Goal: Book appointment/travel/reservation

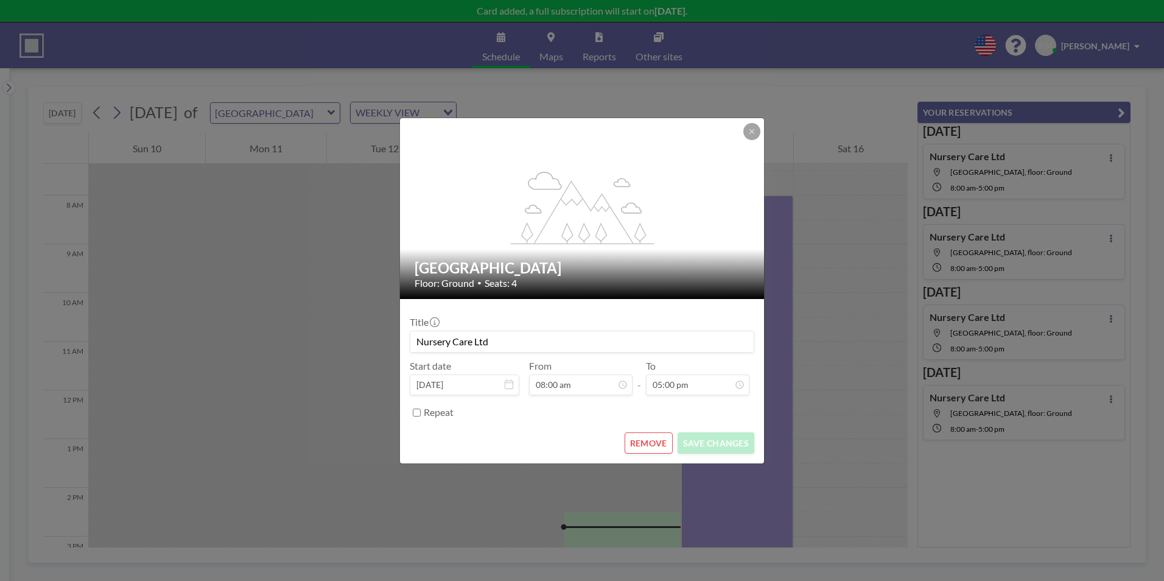
scroll to position [365, 0]
click at [748, 134] on icon at bounding box center [751, 131] width 7 height 7
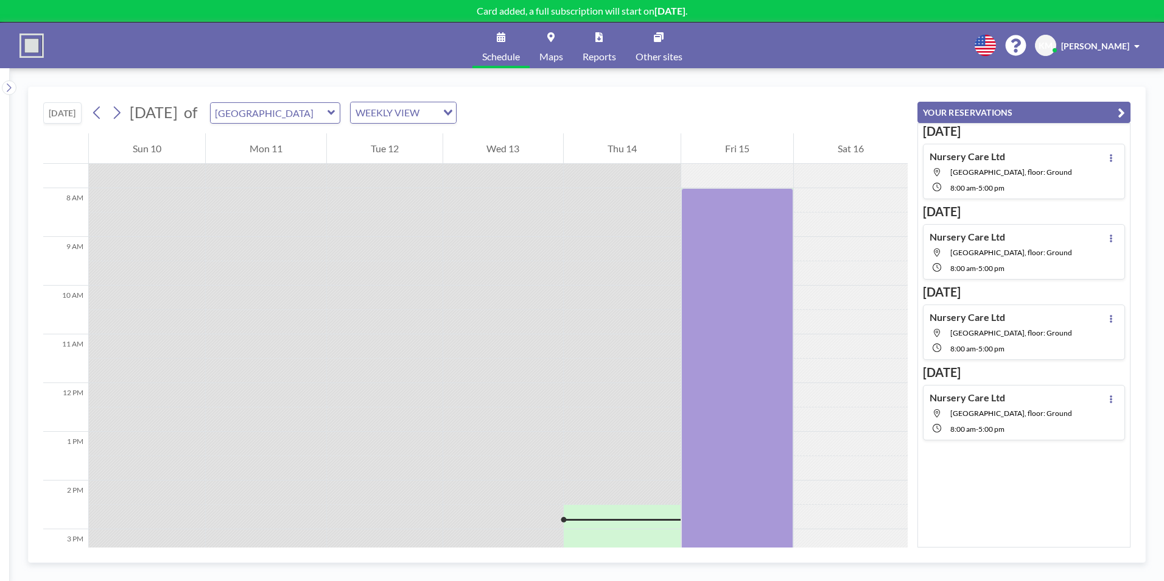
click at [428, 112] on div "WEEKLY VIEW" at bounding box center [394, 111] width 86 height 18
click at [409, 149] on li "WEEKLY VIEW" at bounding box center [440, 152] width 104 height 18
click at [120, 113] on icon at bounding box center [117, 113] width 7 height 13
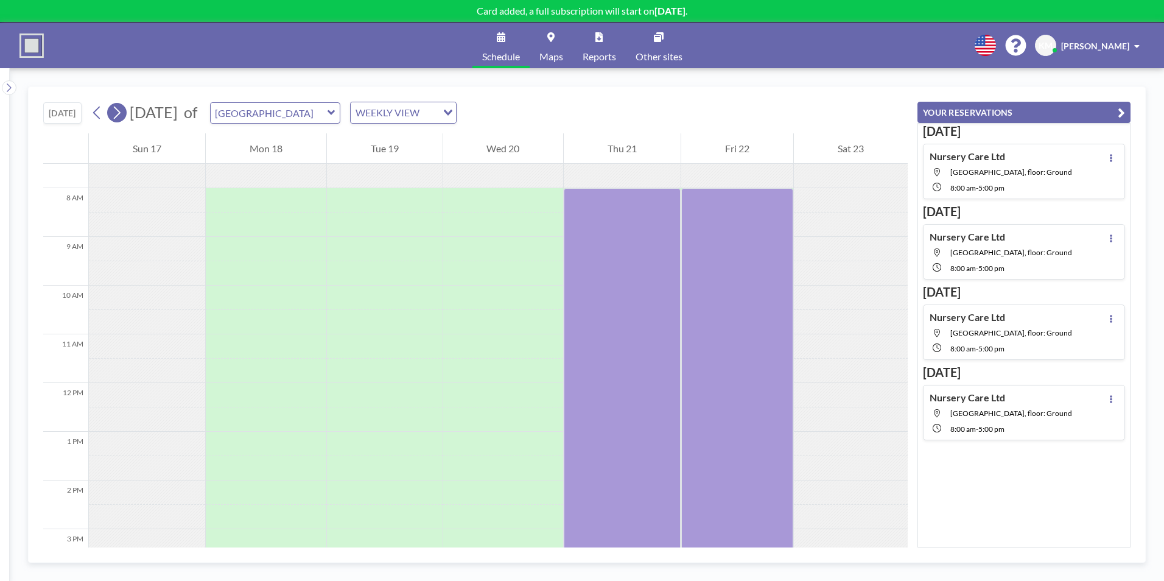
click at [120, 113] on icon at bounding box center [117, 113] width 7 height 13
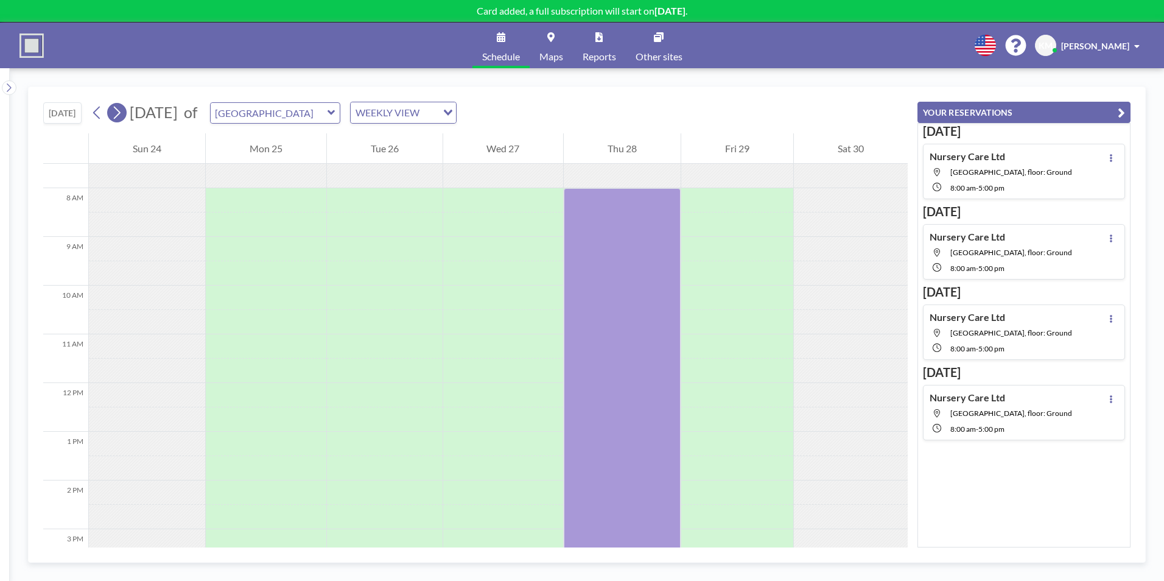
click at [120, 113] on icon at bounding box center [117, 113] width 7 height 13
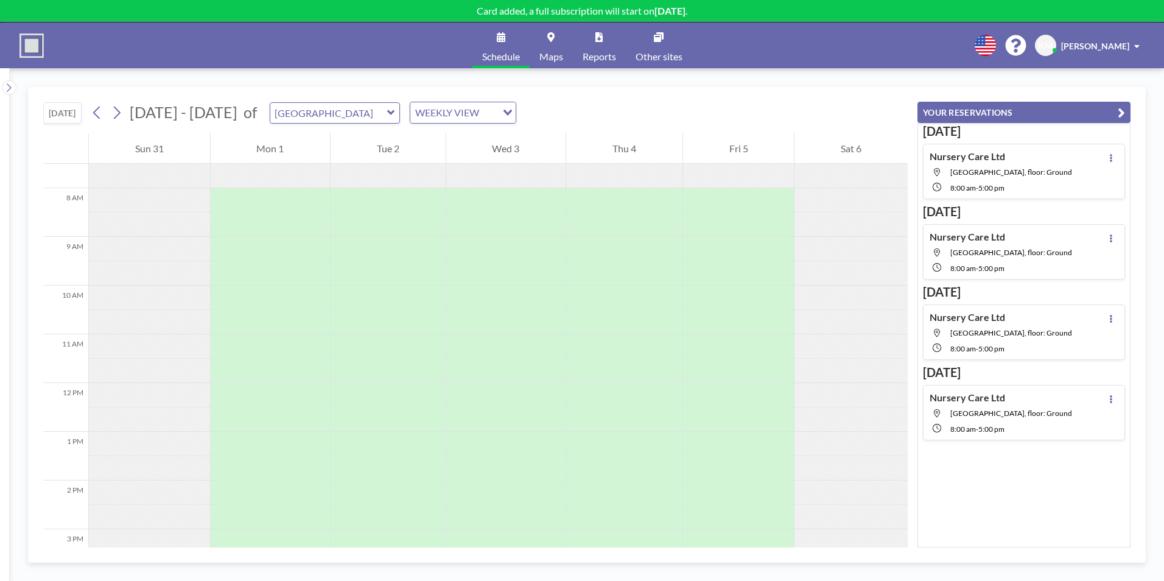
click at [994, 194] on div "Nursery Care Ltd Westhill BC Meeting Room, floor: Ground 8:00 AM - 5:00 PM" at bounding box center [1024, 171] width 202 height 55
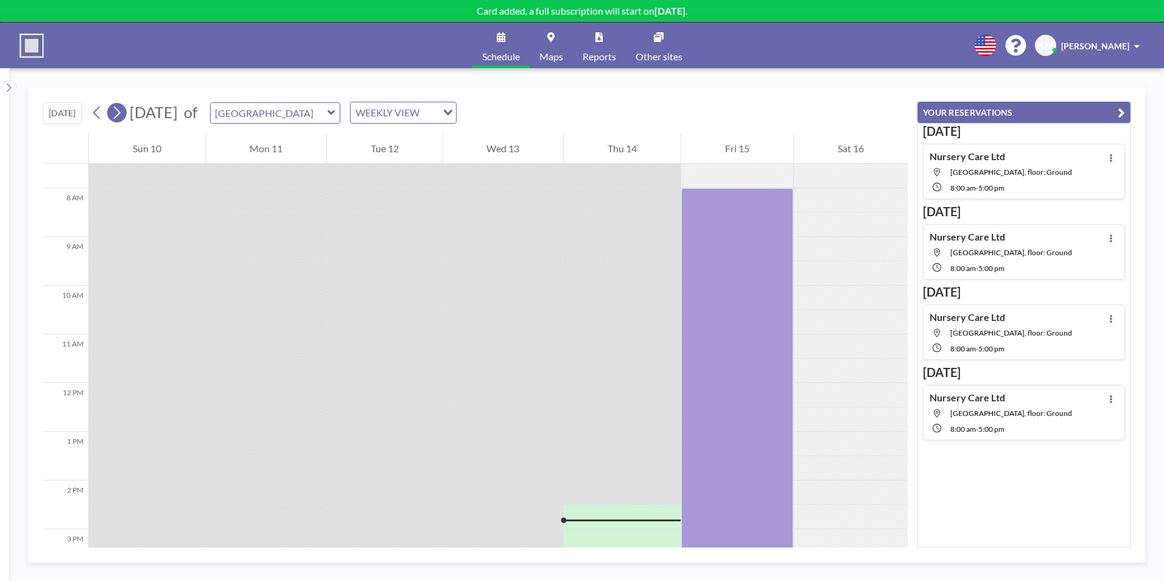
click at [113, 107] on icon at bounding box center [117, 112] width 12 height 18
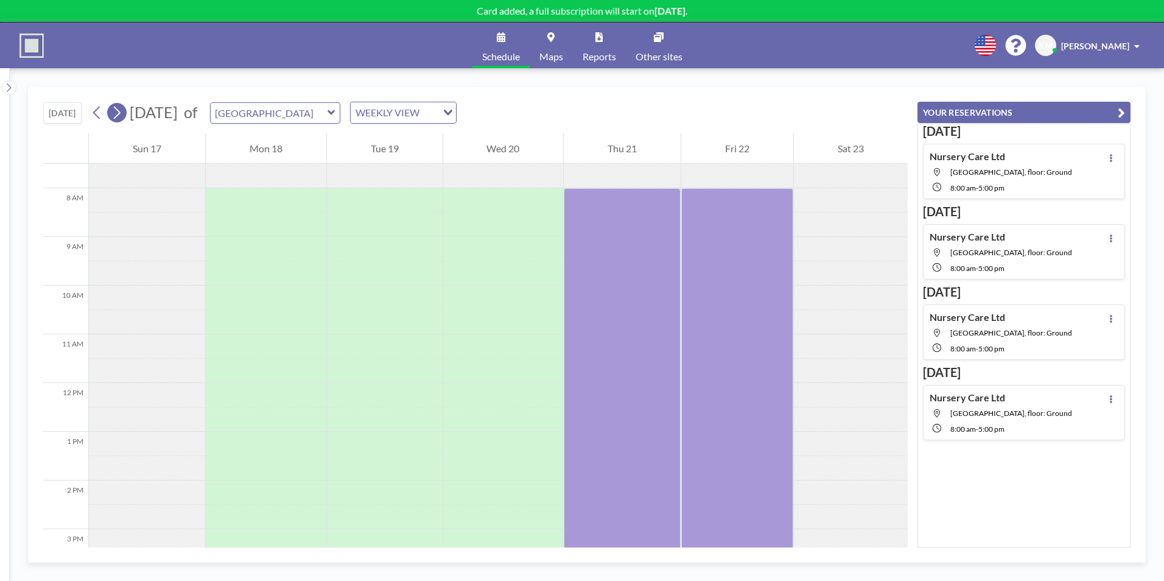
click at [113, 107] on icon at bounding box center [117, 112] width 12 height 18
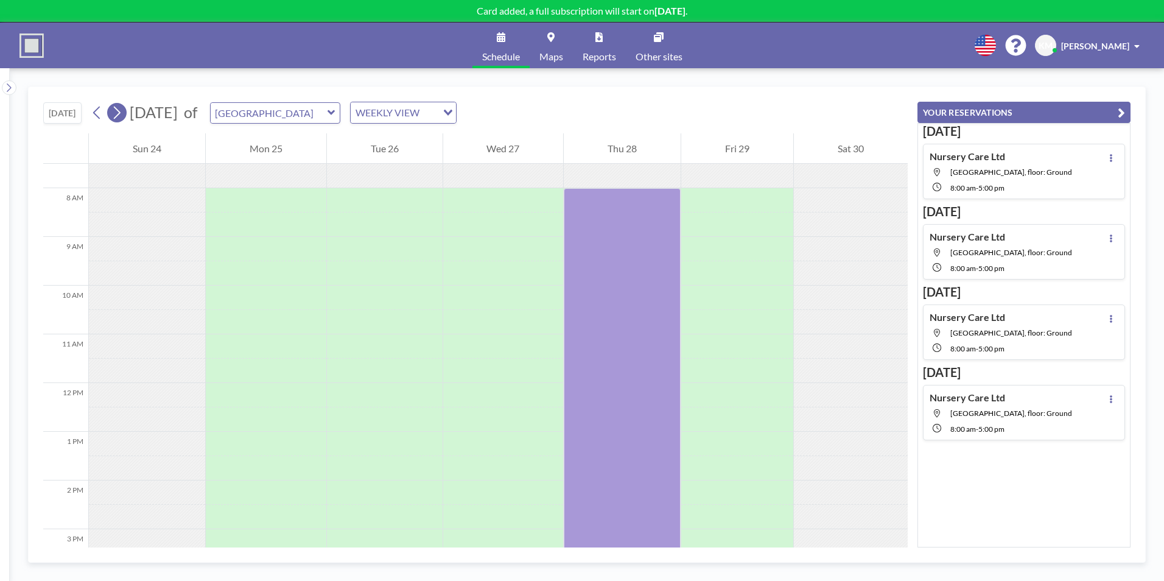
click at [115, 112] on icon at bounding box center [117, 112] width 12 height 18
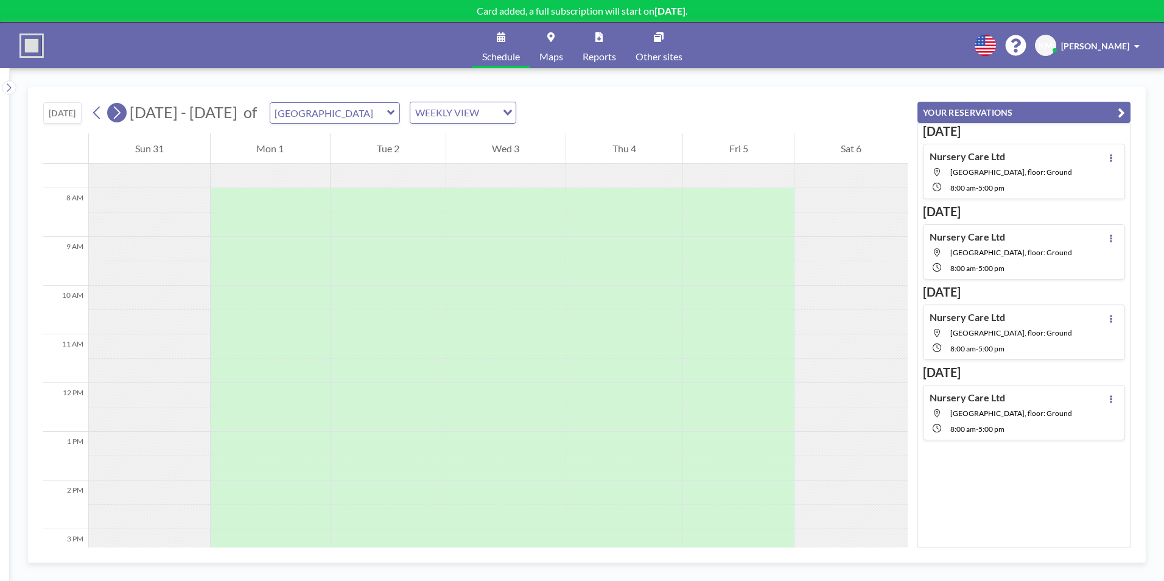
click at [115, 112] on icon at bounding box center [117, 112] width 12 height 18
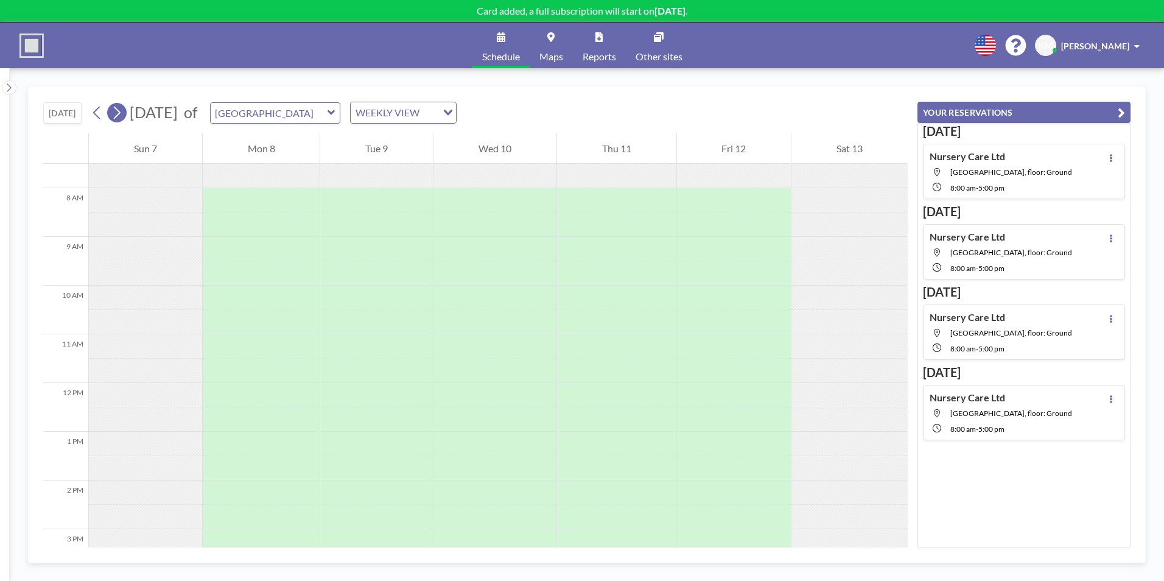
click at [115, 112] on icon at bounding box center [117, 112] width 12 height 18
click at [673, 96] on div "TODAY September 2025 of Westhill BC Meeting Room WEEKLY VIEW Loading..." at bounding box center [475, 110] width 864 height 46
click at [658, 46] on link "Other sites" at bounding box center [659, 46] width 66 height 46
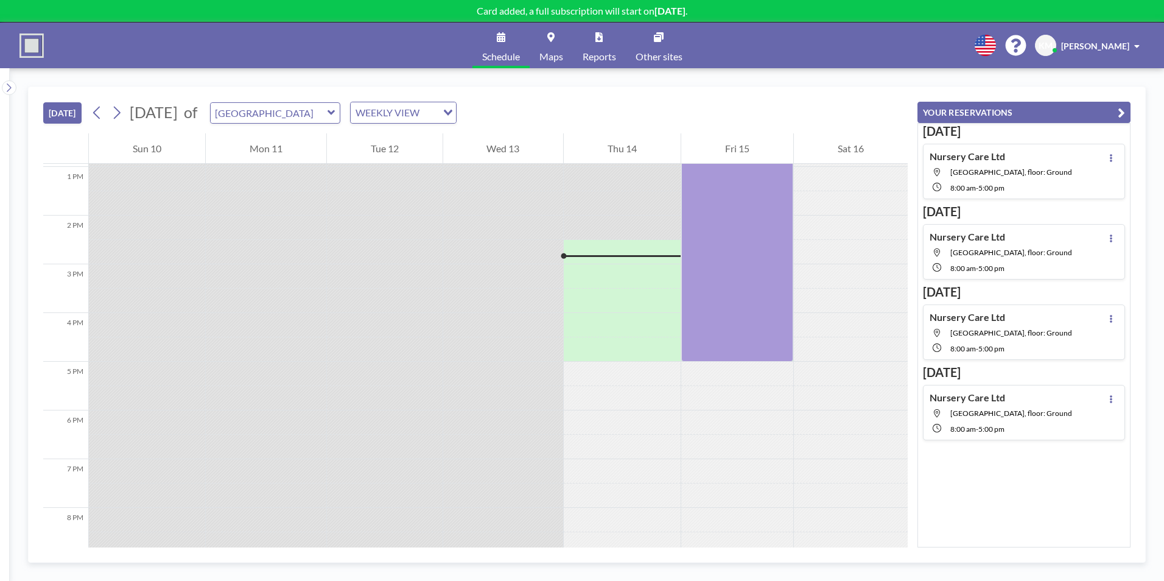
scroll to position [682, 0]
